Goal: Navigation & Orientation: Find specific page/section

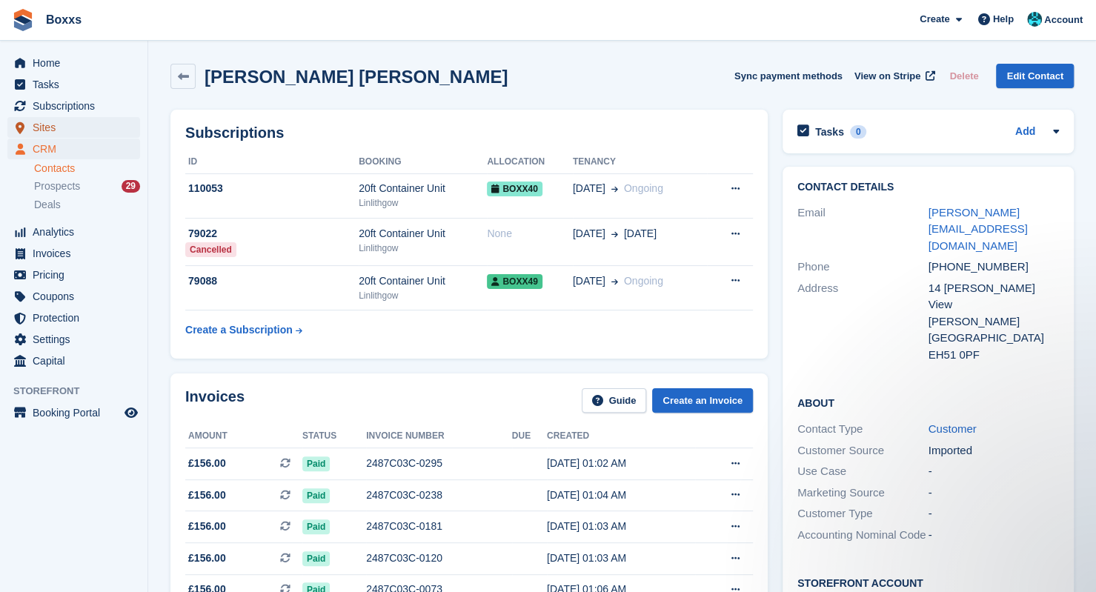
click at [66, 137] on span "Sites" at bounding box center [77, 127] width 89 height 21
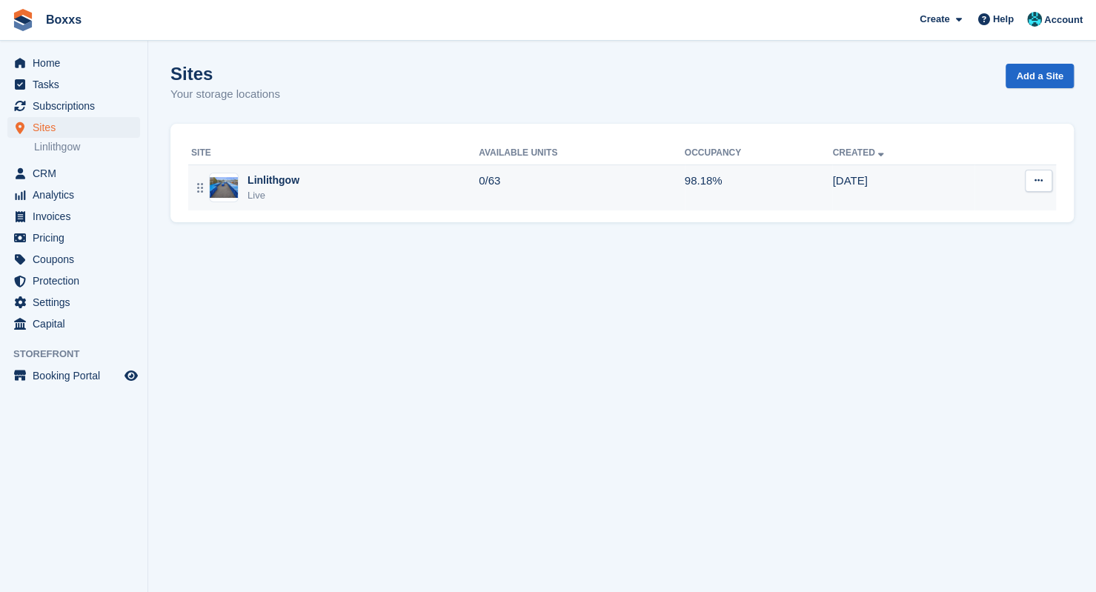
click at [421, 193] on div "Linlithgow Live" at bounding box center [334, 188] width 287 height 30
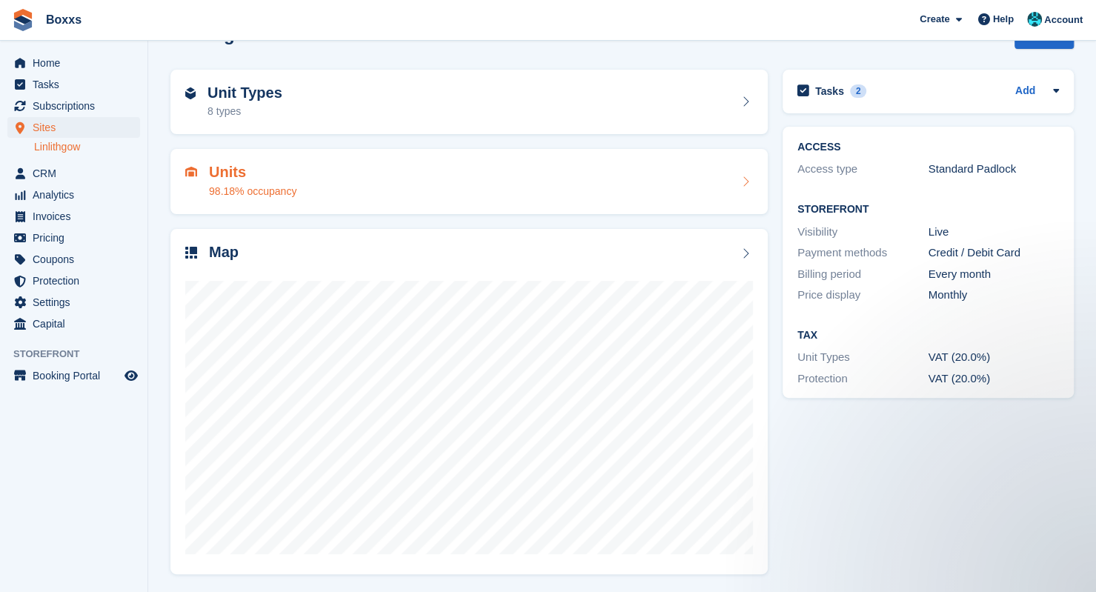
click at [363, 190] on div "Units 98.18% occupancy" at bounding box center [468, 182] width 567 height 36
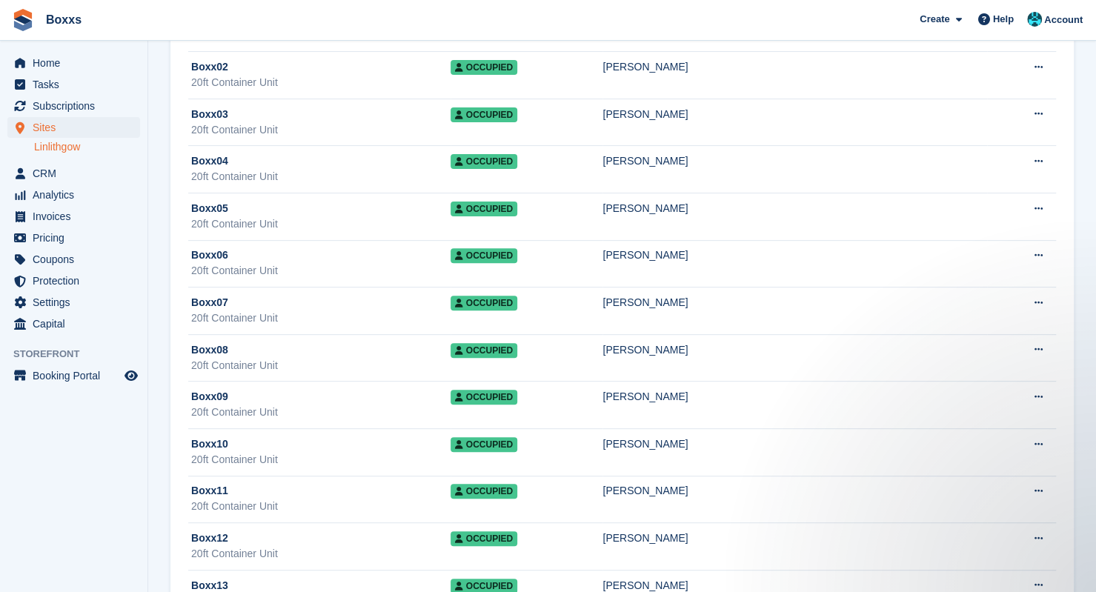
scroll to position [222, 0]
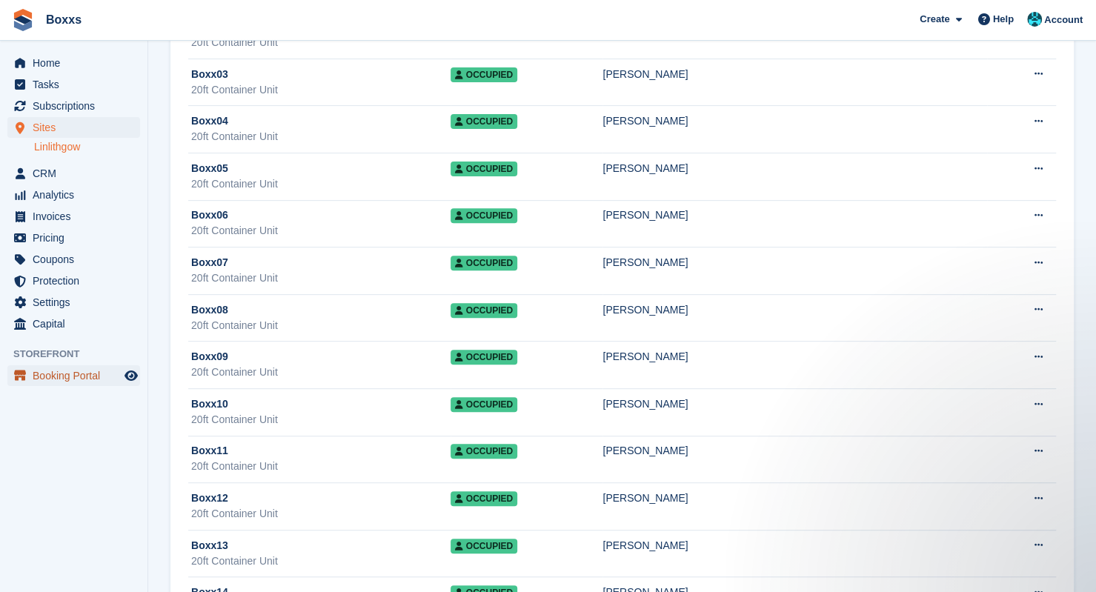
click at [73, 371] on span "Booking Portal" at bounding box center [77, 375] width 89 height 21
